Goal: Task Accomplishment & Management: Manage account settings

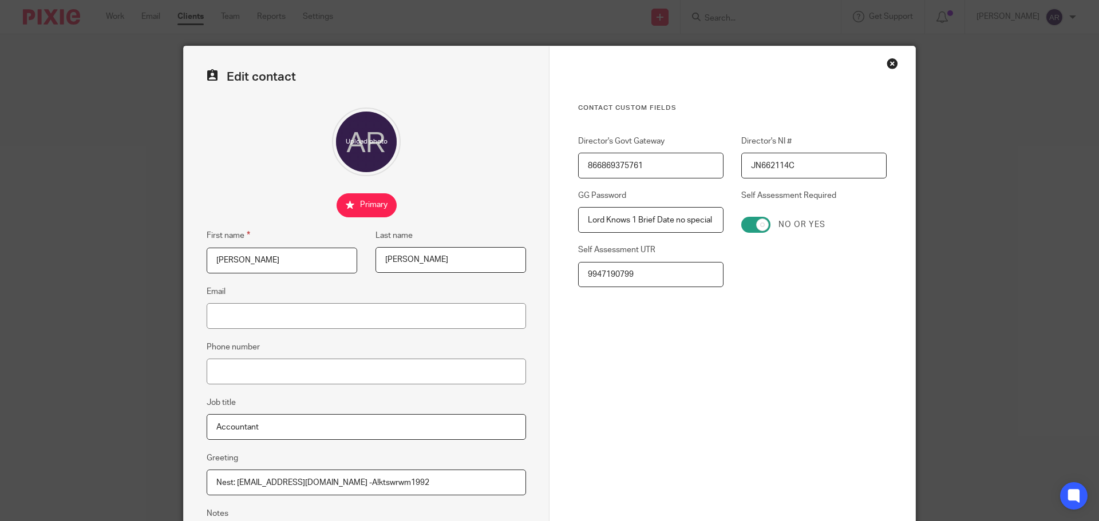
click at [886, 63] on div "Close this dialog window" at bounding box center [891, 63] width 11 height 11
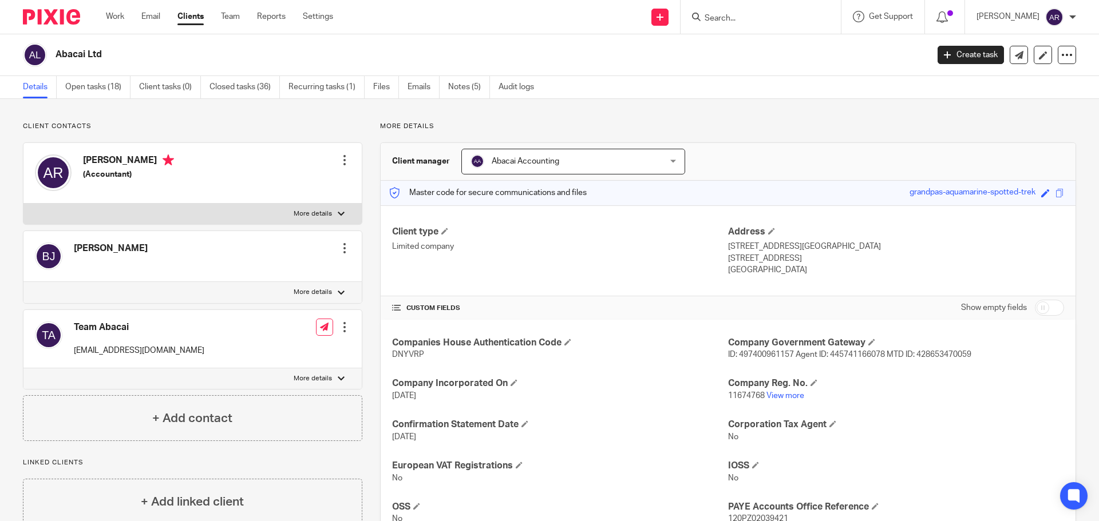
click at [483, 88] on link "Notes (5)" at bounding box center [469, 87] width 42 height 22
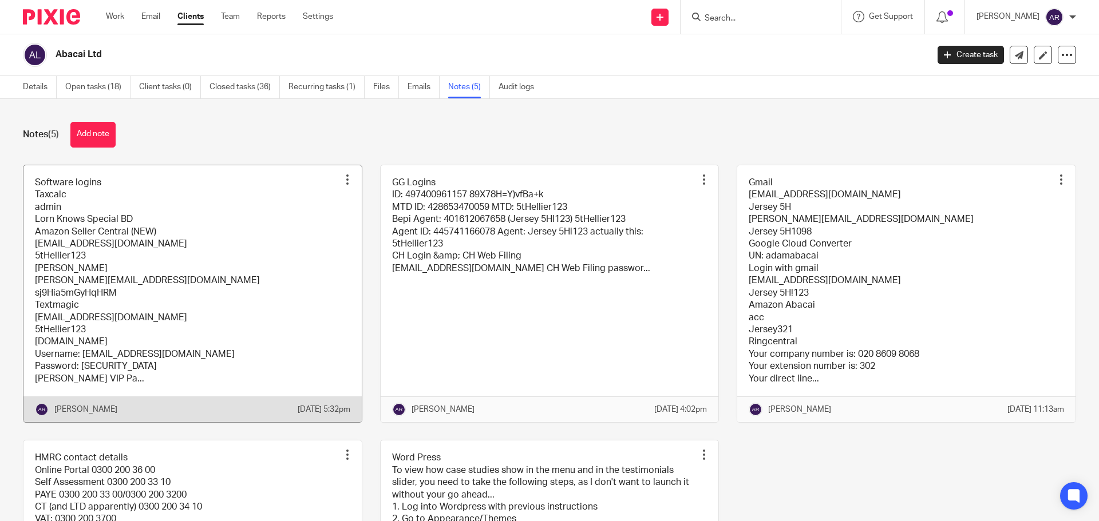
click at [228, 299] on link at bounding box center [192, 293] width 338 height 257
